Goal: Task Accomplishment & Management: Use online tool/utility

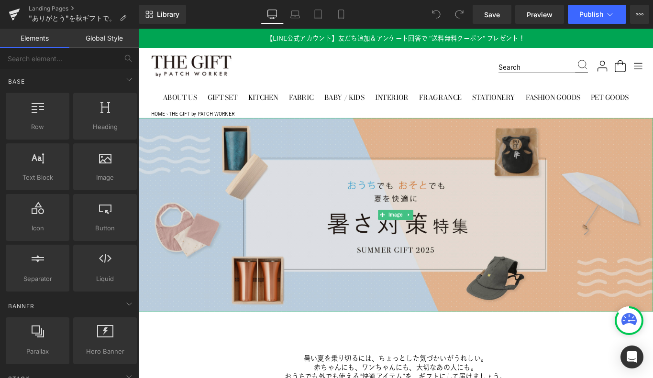
click at [398, 226] on img at bounding box center [427, 238] width 579 height 218
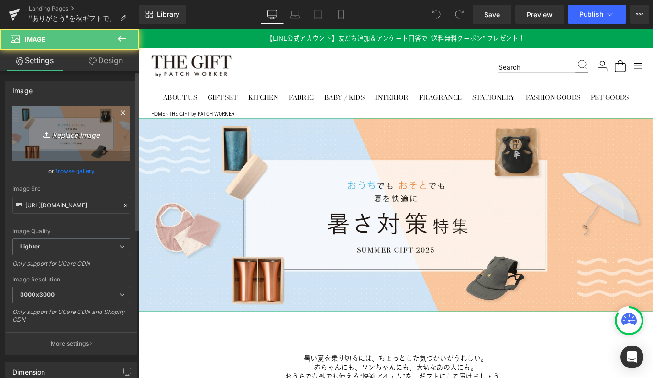
click at [78, 135] on icon "Replace Image" at bounding box center [71, 134] width 77 height 12
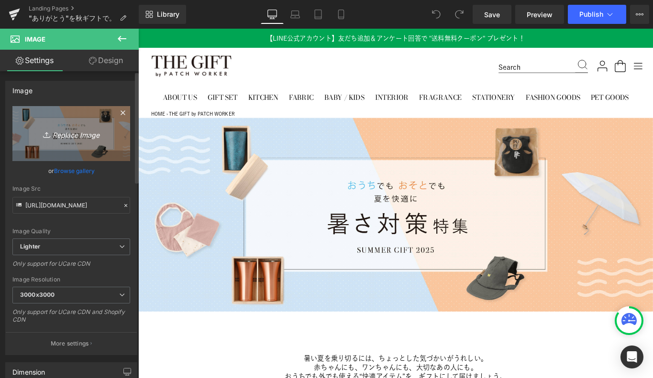
type input "C:\fakepath\pc_2400x905@2x.png"
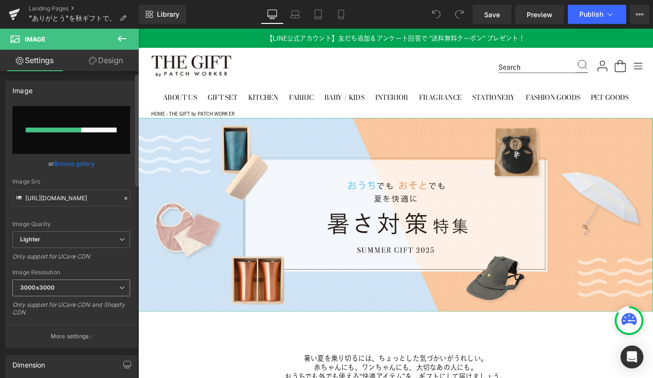
scroll to position [16, 0]
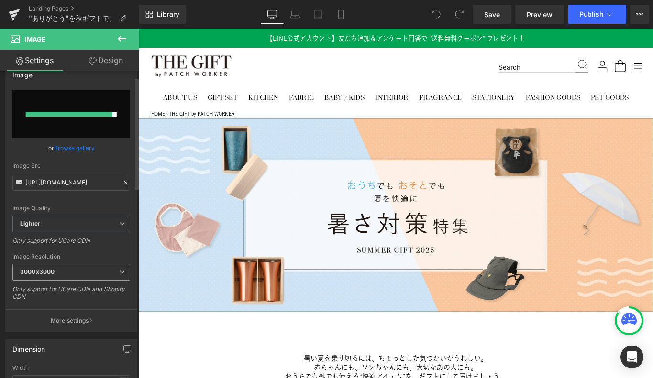
type input "[URL][DOMAIN_NAME]"
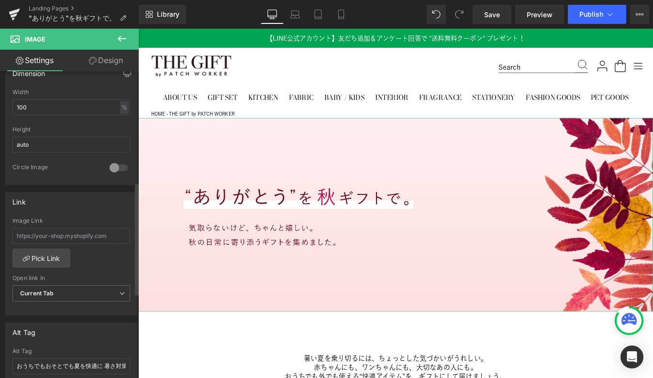
scroll to position [317, 0]
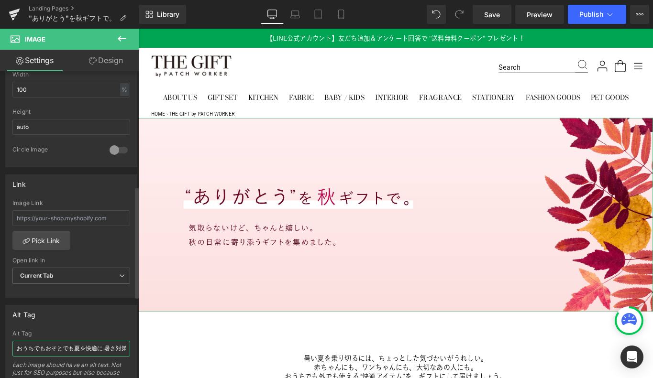
click at [62, 351] on input "おうちでもおそとでも夏を快適に 暑さ対策特集 SUMMER GIFT [DATE]" at bounding box center [71, 349] width 118 height 16
click at [42, 347] on input "”ありがとう”を秋ギフトで。気取らないけど、ちゃんと嬉しい。秋の日常を寄り添うギフトを集めました。" at bounding box center [71, 349] width 118 height 16
type input "”ありがとう”を秋ギフトで。気取らないけど、ちゃんと嬉しい。秋の日常に寄り添うギフトを集めました。"
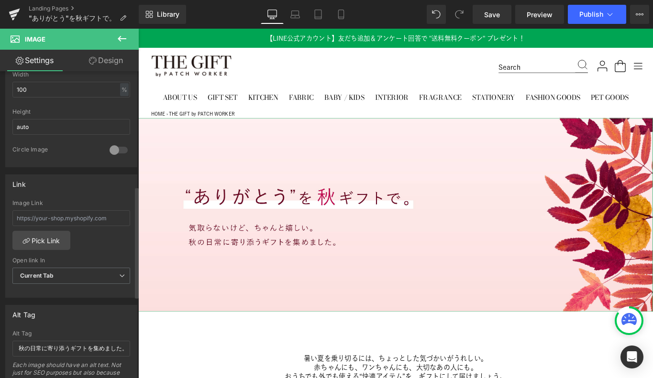
click at [81, 326] on div "Alt Tag ”ありがとう”を秋ギフトで。気取らないけど、ちゃんと嬉しい。秋の日常に寄り添うギフトを集めました。 Alt Tag ”ありがとう”を秋ギフトで…" at bounding box center [71, 355] width 132 height 101
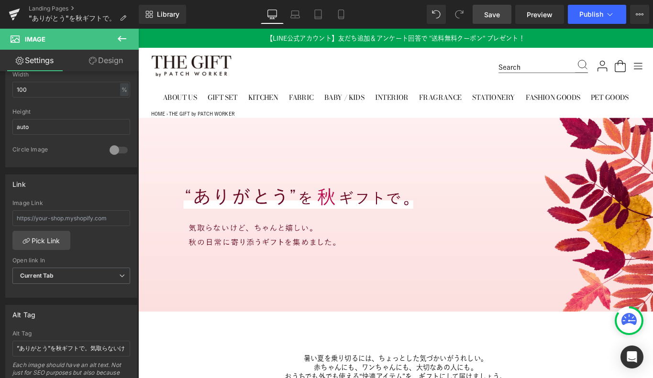
click at [495, 17] on span "Save" at bounding box center [492, 15] width 16 height 10
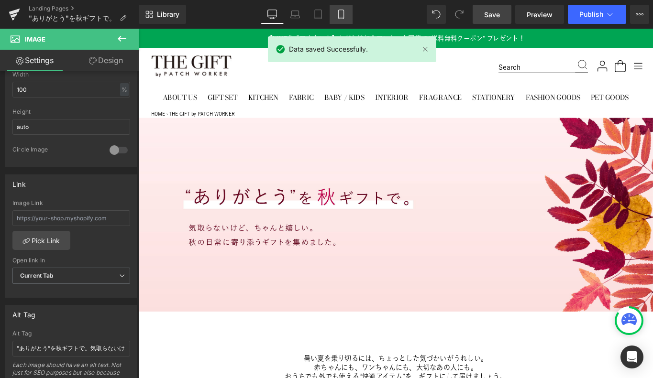
click at [342, 10] on icon at bounding box center [340, 14] width 5 height 9
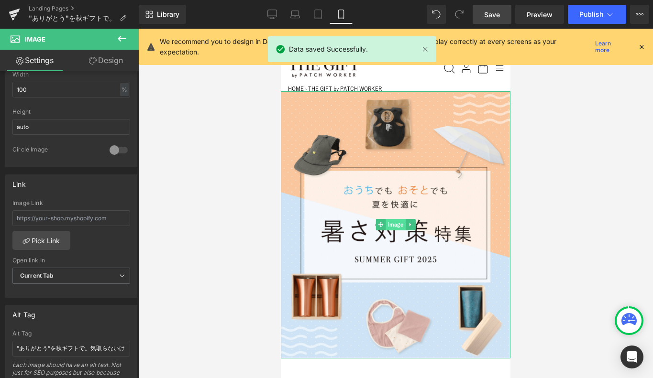
click at [394, 224] on span "Image" at bounding box center [396, 224] width 20 height 11
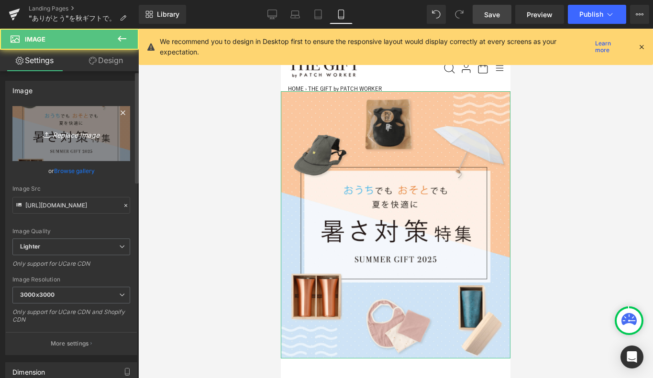
click at [72, 136] on icon "Replace Image" at bounding box center [71, 134] width 77 height 12
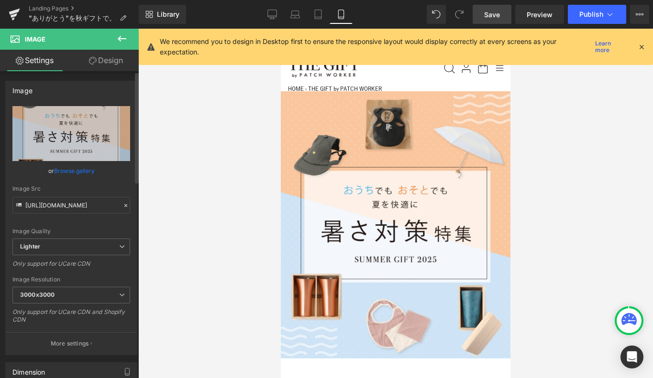
type input "C:\fakepath\sp_1400x1630@2x.png"
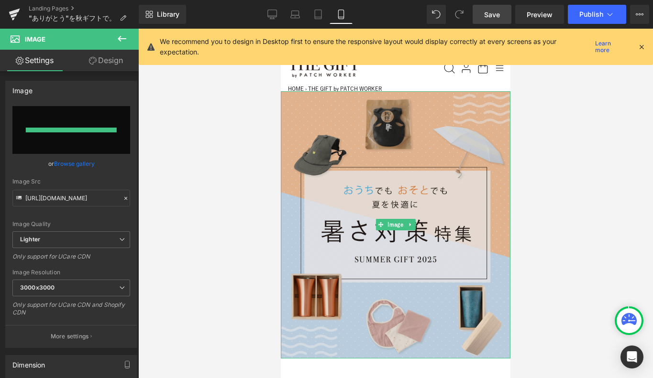
type input "[URL][DOMAIN_NAME]"
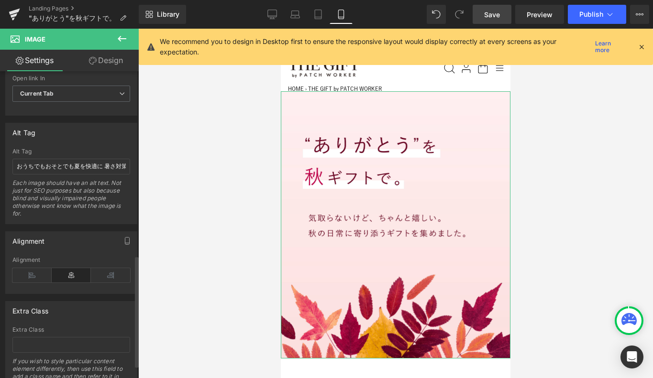
scroll to position [507, 0]
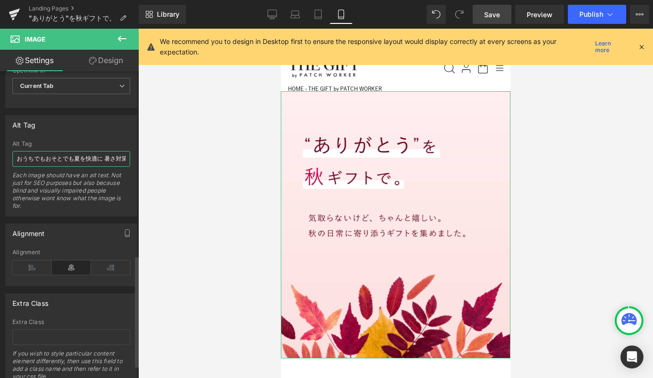
click at [46, 158] on input "おうちでもおそとでも夏を快適に 暑さ対策特集 SUMMER GIFT [DATE]" at bounding box center [71, 159] width 118 height 16
paste input "”ありがとう”を秋ギフトで。気取らないけど、ちゃんと嬉しい。秋の日常に寄り添うギフトを集めました。"
type input "”ありがとう”を秋ギフトで。気取らないけど、ちゃんと嬉しい。秋の日常に寄り添うギフトを集めました。"
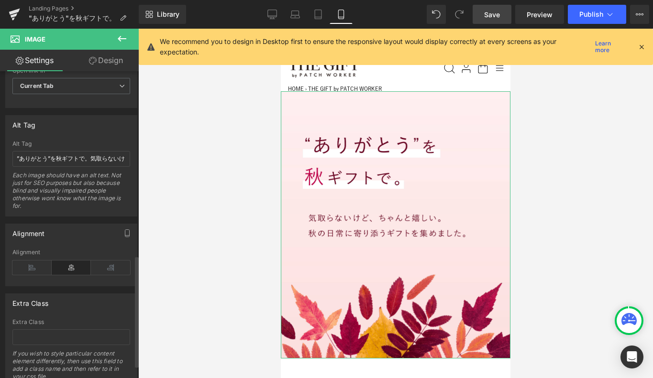
click at [75, 125] on div "Alt Tag" at bounding box center [71, 125] width 131 height 18
click at [491, 11] on span "Save" at bounding box center [492, 15] width 16 height 10
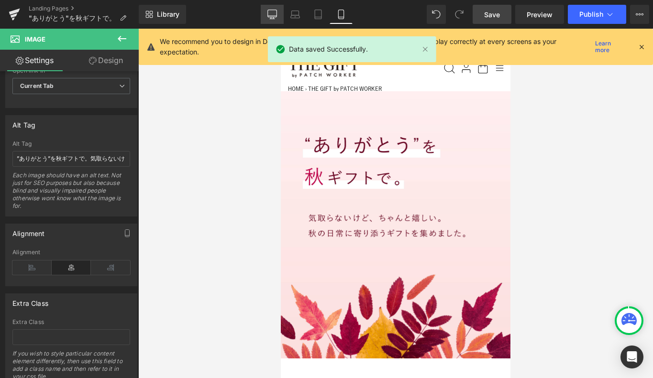
click at [264, 19] on link "Desktop" at bounding box center [272, 14] width 23 height 19
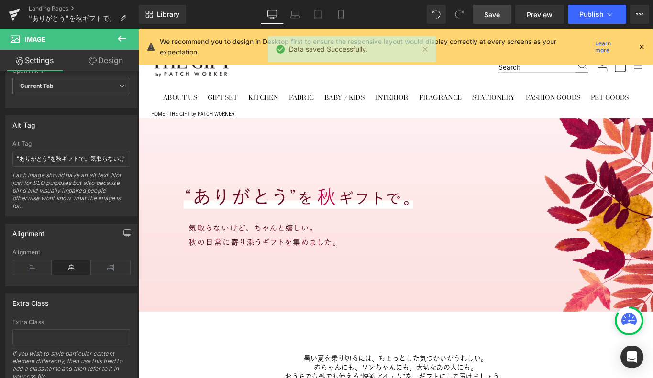
click at [643, 44] on icon at bounding box center [641, 47] width 9 height 9
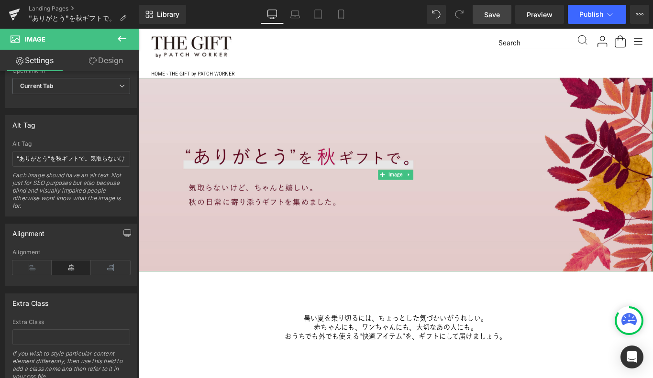
scroll to position [48, 0]
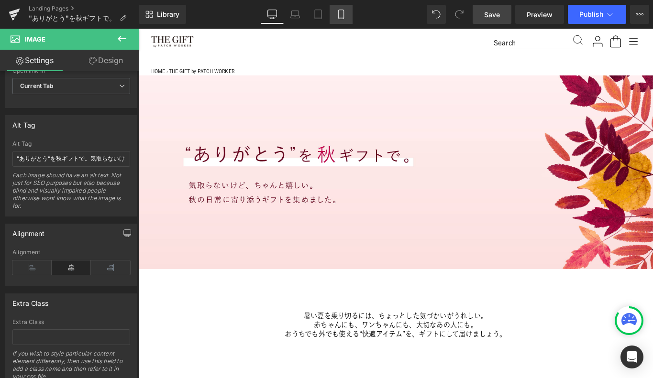
click at [342, 6] on link "Mobile" at bounding box center [341, 14] width 23 height 19
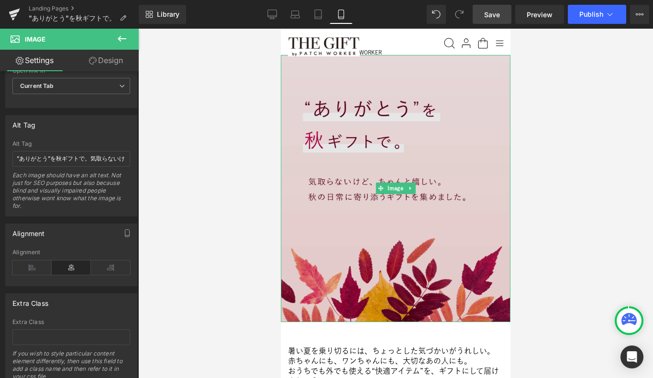
scroll to position [39, 0]
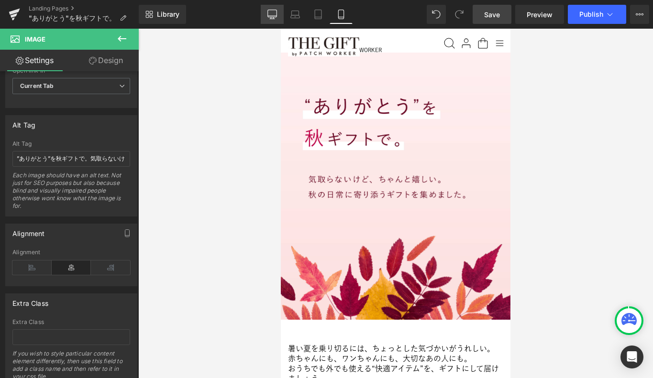
click at [267, 12] on link "Desktop" at bounding box center [272, 14] width 23 height 19
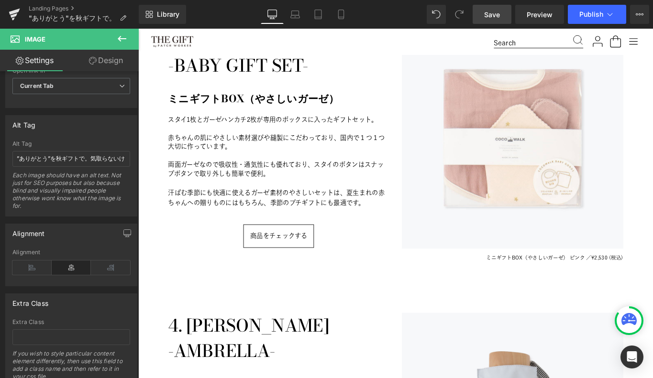
scroll to position [1531, 0]
